Goal: Navigation & Orientation: Find specific page/section

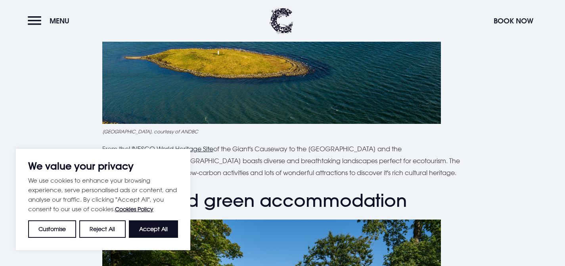
scroll to position [575, 0]
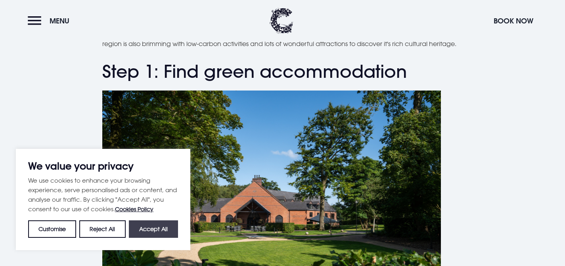
click at [153, 235] on button "Accept All" at bounding box center [153, 228] width 49 height 17
checkbox input "true"
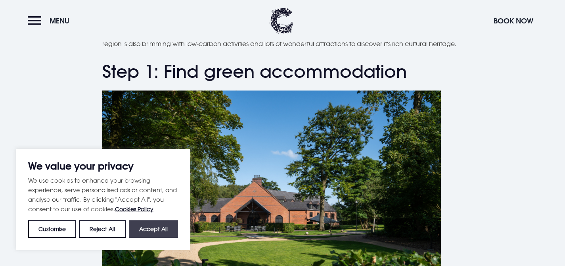
checkbox input "true"
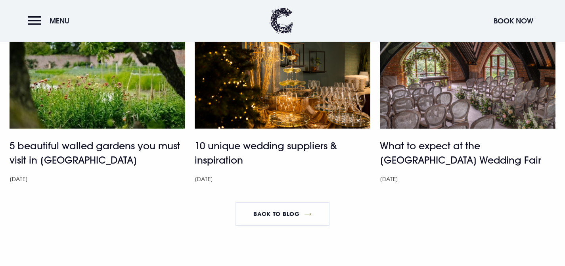
scroll to position [3211, 0]
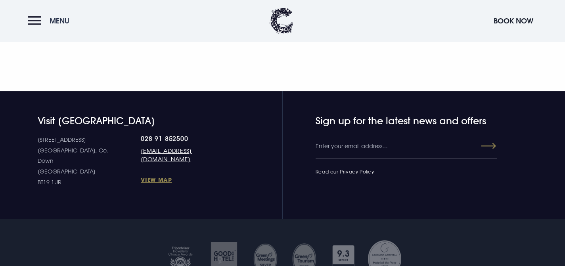
click at [40, 23] on button "Menu" at bounding box center [51, 20] width 46 height 17
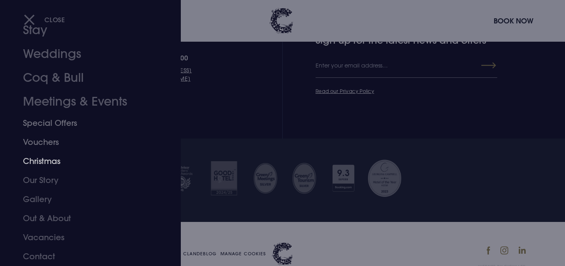
scroll to position [3302, 0]
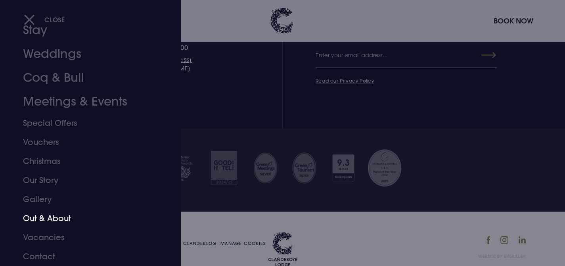
click at [67, 219] on link "Out & About" at bounding box center [85, 218] width 125 height 19
click at [56, 253] on link "Contact" at bounding box center [85, 256] width 125 height 19
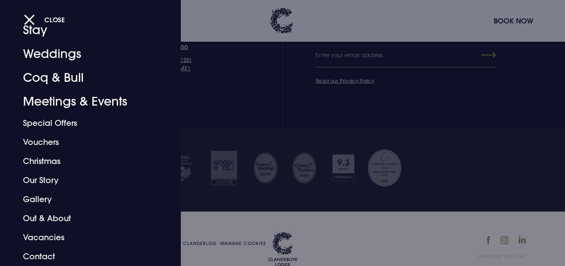
click at [525, 218] on div at bounding box center [282, 133] width 565 height 266
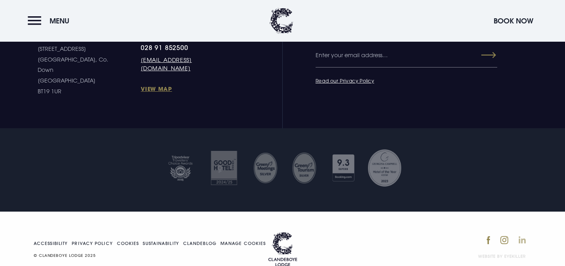
click at [523, 236] on img at bounding box center [522, 239] width 7 height 7
